Goal: Navigation & Orientation: Find specific page/section

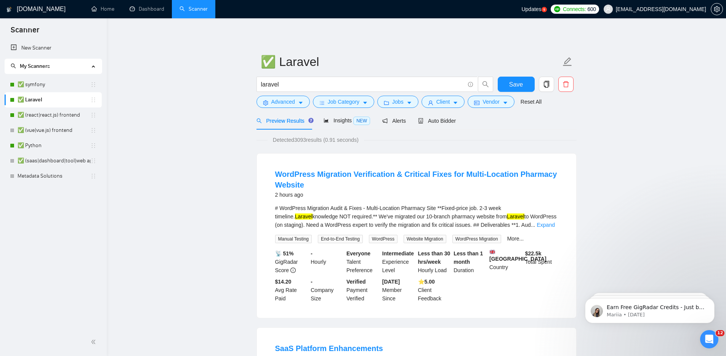
click at [64, 86] on link "✅ symfony" at bounding box center [54, 84] width 73 height 15
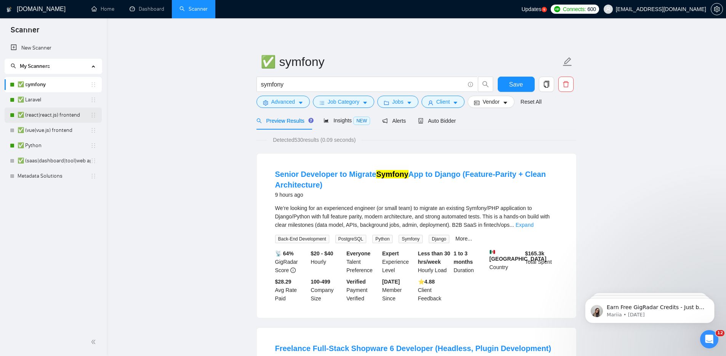
click at [39, 111] on link "✅ (react|react.js) frontend" at bounding box center [54, 114] width 73 height 15
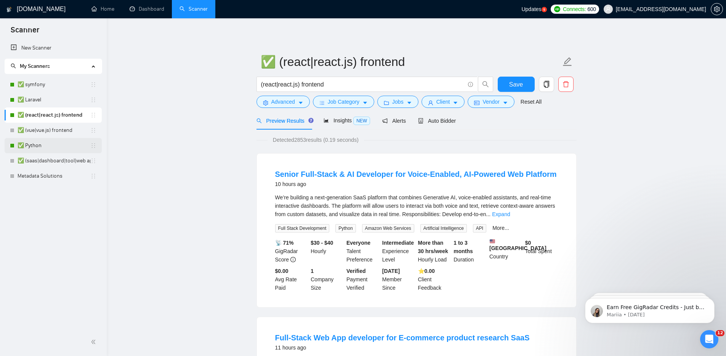
click at [55, 145] on link "✅ Python" at bounding box center [54, 145] width 73 height 15
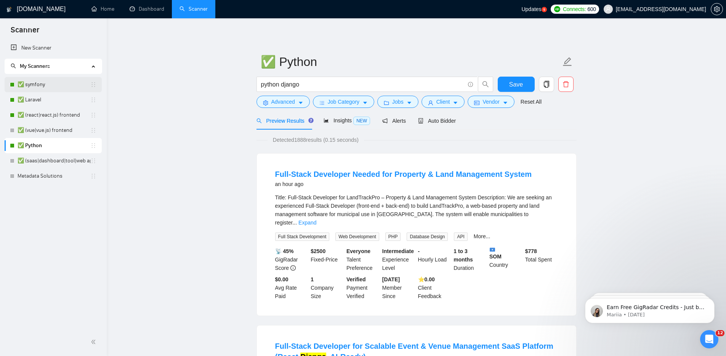
click at [45, 85] on link "✅ symfony" at bounding box center [54, 84] width 73 height 15
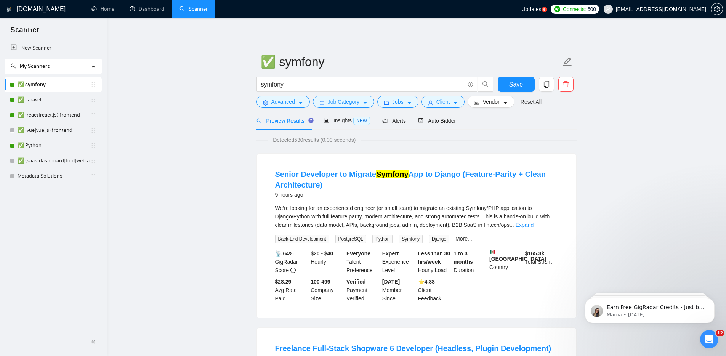
click at [40, 62] on span "My Scanners" at bounding box center [50, 66] width 79 height 15
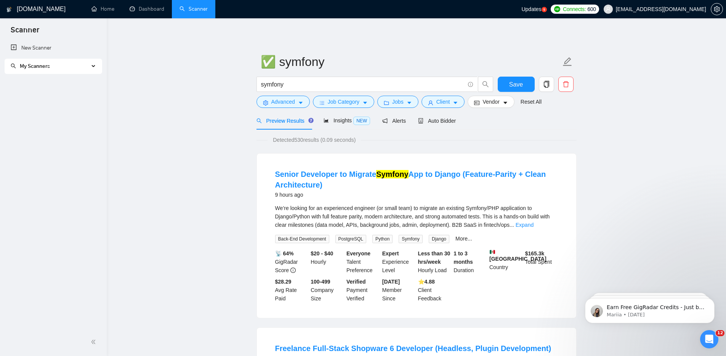
click at [75, 71] on span "My Scanners" at bounding box center [50, 66] width 79 height 15
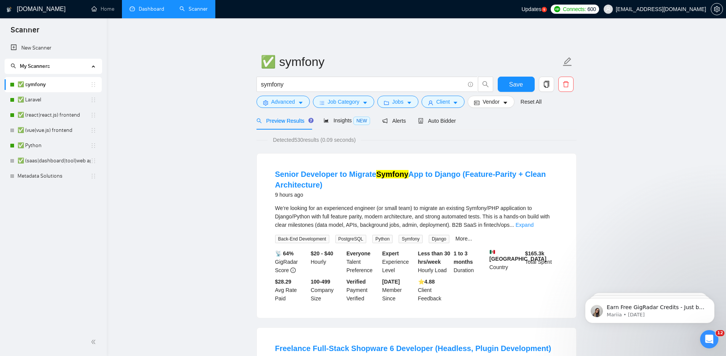
click at [154, 9] on link "Dashboard" at bounding box center [147, 9] width 35 height 6
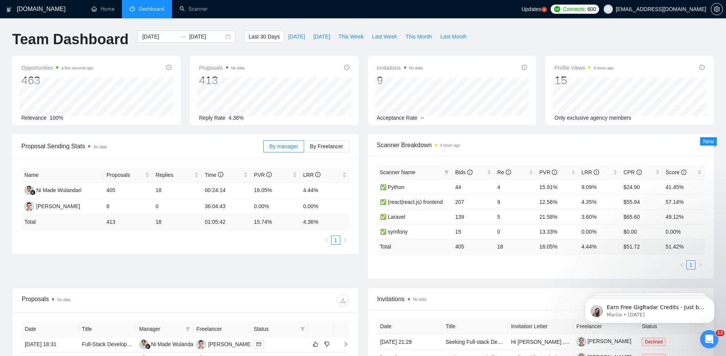
scroll to position [157, 0]
